Goal: Task Accomplishment & Management: Manage account settings

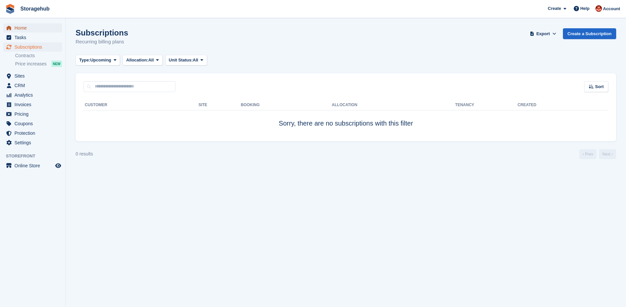
click at [26, 28] on span "Home" at bounding box center [33, 27] width 39 height 9
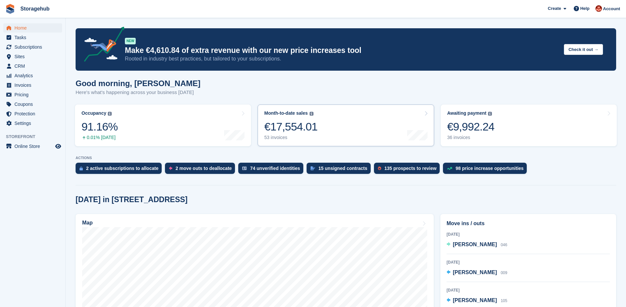
scroll to position [173, 0]
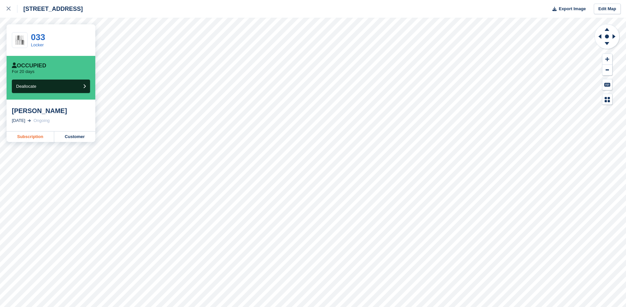
click at [25, 133] on link "Subscription" at bounding box center [31, 136] width 48 height 11
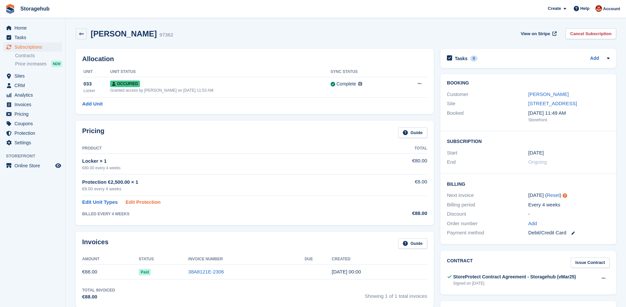
click at [147, 204] on link "Edit Protection" at bounding box center [142, 202] width 35 height 8
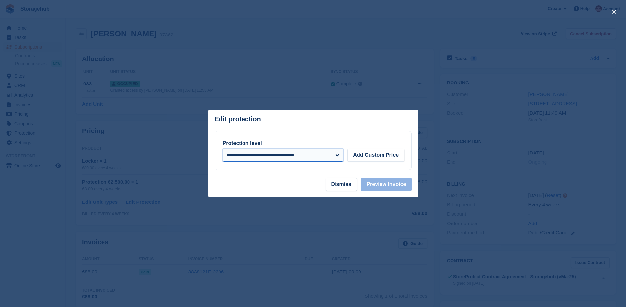
click at [315, 157] on select "**********" at bounding box center [283, 154] width 121 height 13
select select
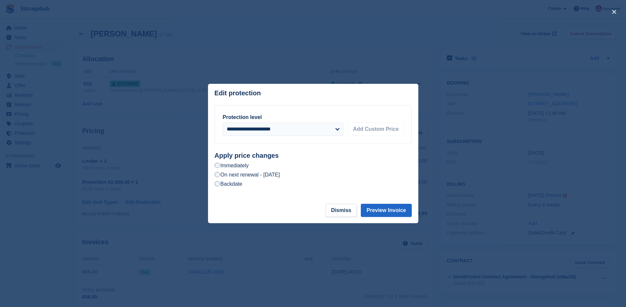
click at [230, 176] on label "On next renewal - Thursday, 21st August, 2025" at bounding box center [246, 174] width 65 height 7
click at [386, 210] on button "Preview Invoice" at bounding box center [386, 210] width 51 height 13
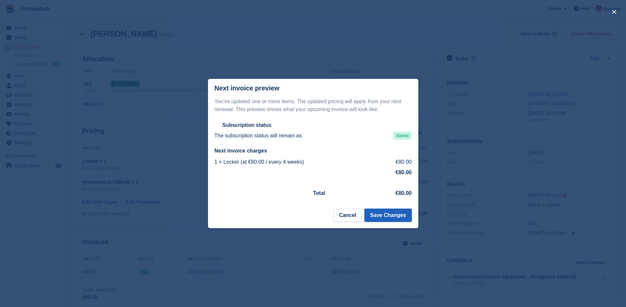
click at [389, 214] on button "Save Changes" at bounding box center [387, 215] width 47 height 13
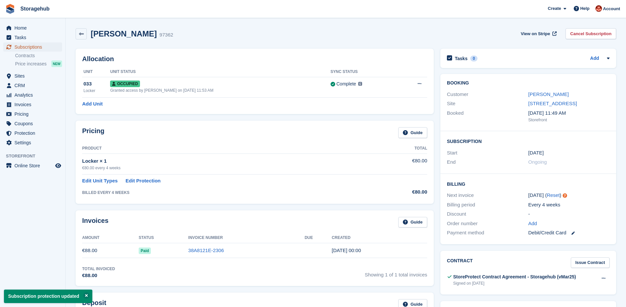
click at [27, 46] on span "Subscriptions" at bounding box center [33, 46] width 39 height 9
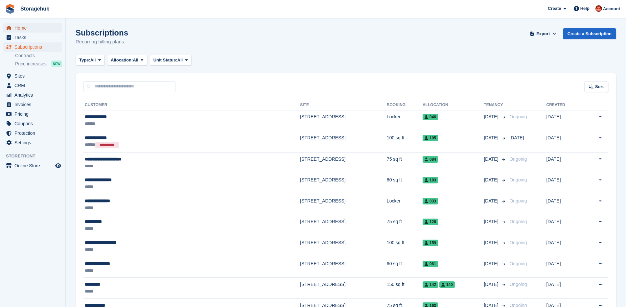
click at [31, 28] on span "Home" at bounding box center [33, 27] width 39 height 9
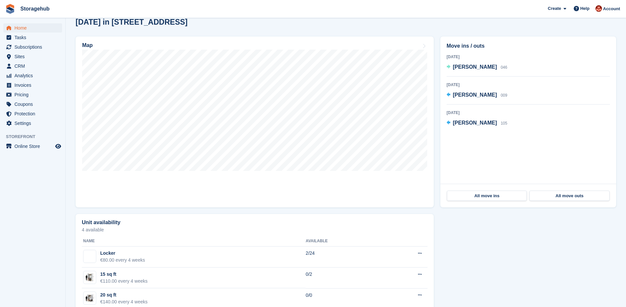
scroll to position [189, 0]
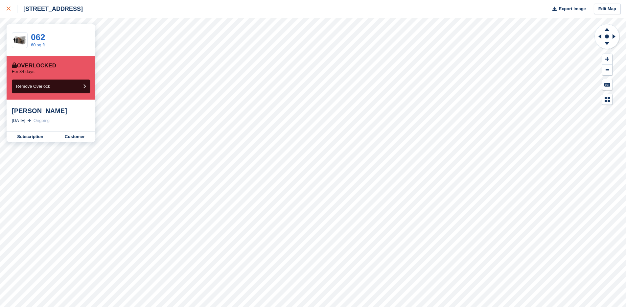
click at [12, 10] on div at bounding box center [12, 9] width 11 height 8
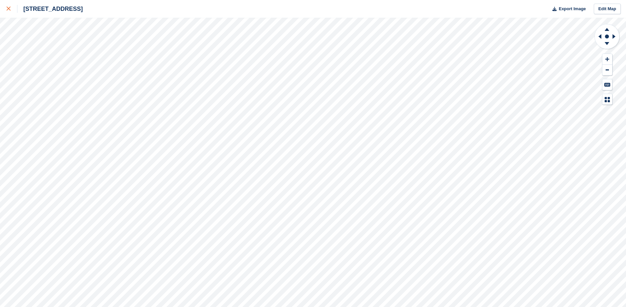
click at [4, 9] on link at bounding box center [8, 9] width 17 height 18
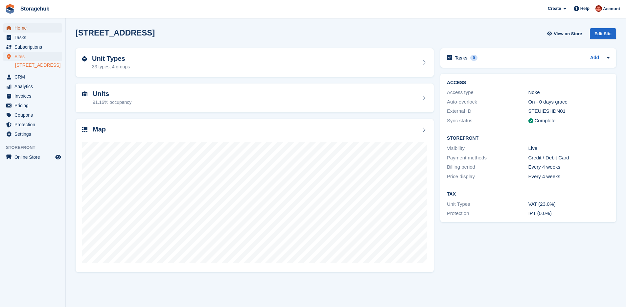
click at [27, 28] on span "Home" at bounding box center [33, 27] width 39 height 9
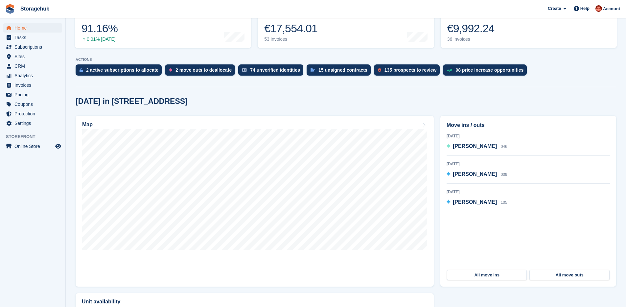
scroll to position [103, 0]
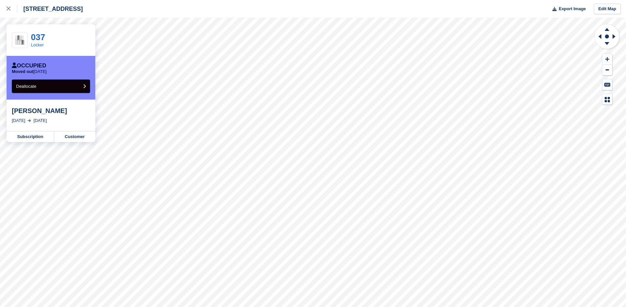
click at [33, 86] on span "Deallocate" at bounding box center [26, 86] width 20 height 5
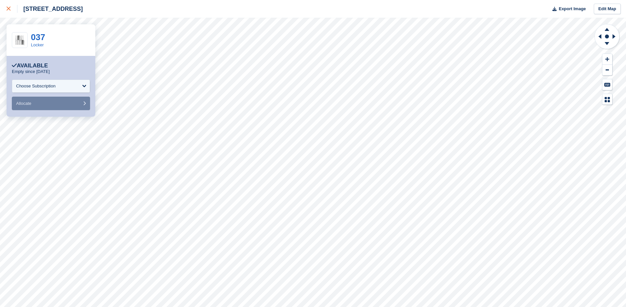
click at [7, 13] on link at bounding box center [8, 9] width 17 height 18
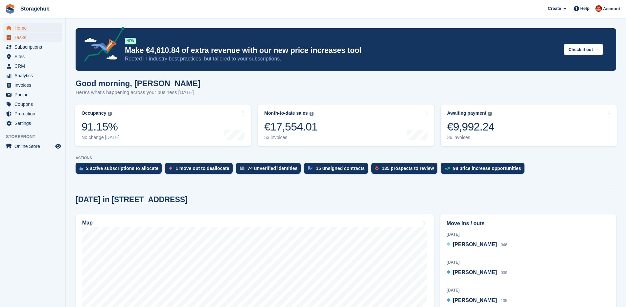
click at [13, 42] on link "Tasks" at bounding box center [32, 37] width 59 height 9
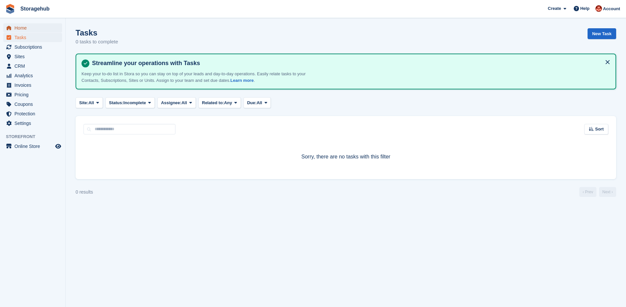
click at [17, 25] on span "Home" at bounding box center [33, 27] width 39 height 9
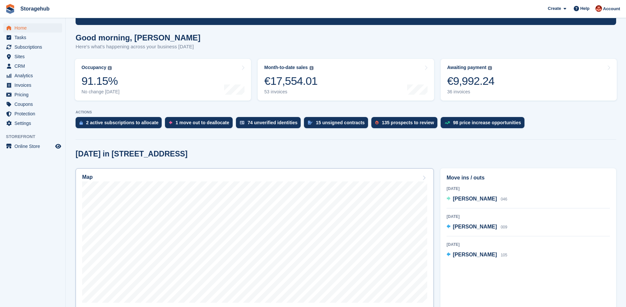
scroll to position [47, 0]
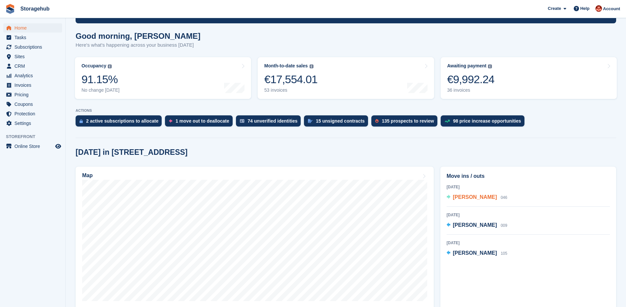
click at [475, 196] on span "[PERSON_NAME]" at bounding box center [475, 197] width 44 height 6
